Goal: Task Accomplishment & Management: Complete application form

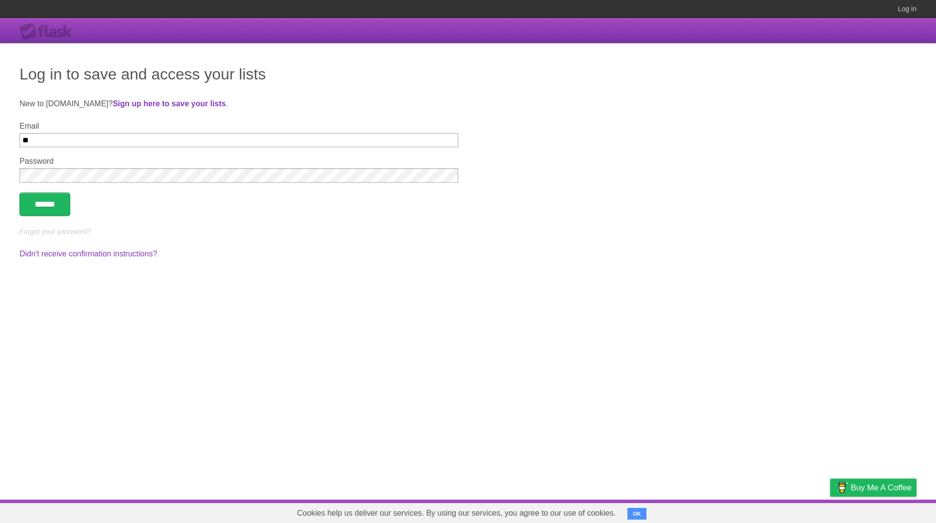
type input "*"
type input "**********"
click at [19, 192] on input "******" at bounding box center [44, 203] width 51 height 23
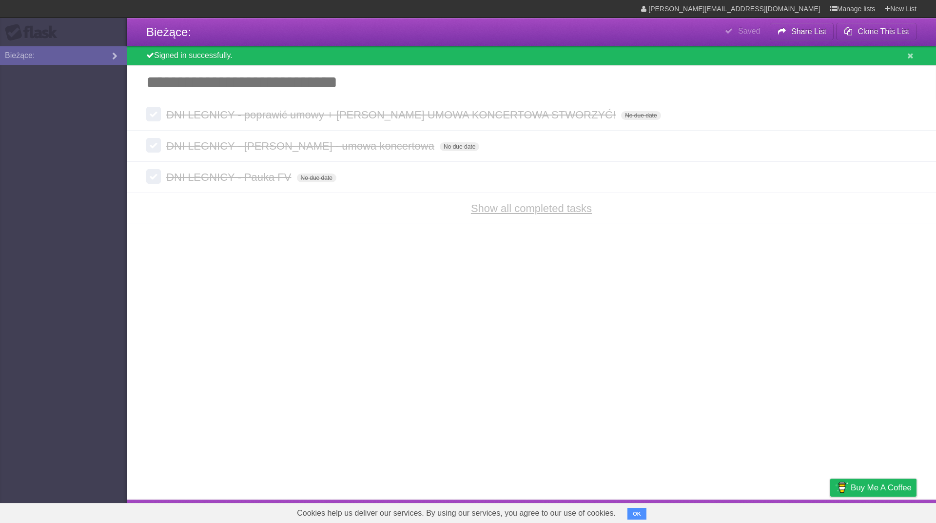
click at [527, 214] on link "Show all completed tasks" at bounding box center [531, 208] width 121 height 12
